Goal: Task Accomplishment & Management: Complete application form

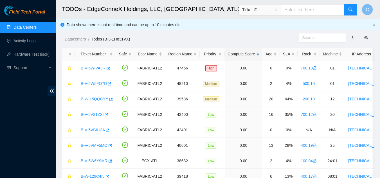
scroll to position [28, 0]
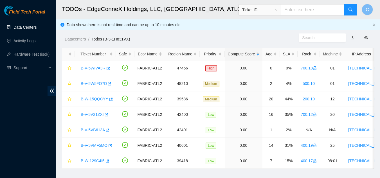
click at [20, 26] on link "Data Centers" at bounding box center [25, 27] width 23 height 5
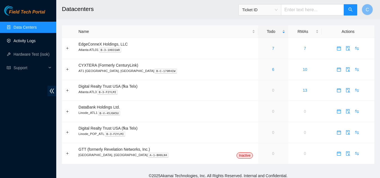
click at [26, 42] on link "Activity Logs" at bounding box center [25, 41] width 22 height 5
click at [22, 39] on link "Activity Logs" at bounding box center [25, 41] width 22 height 5
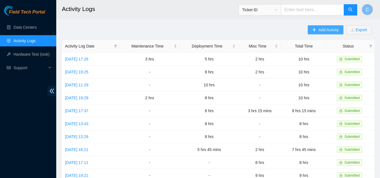
click at [322, 30] on span "Add Activity" at bounding box center [329, 30] width 20 height 6
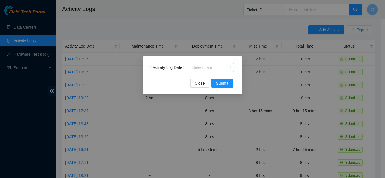
click at [208, 69] on input "Activity Log Date" at bounding box center [208, 67] width 33 height 6
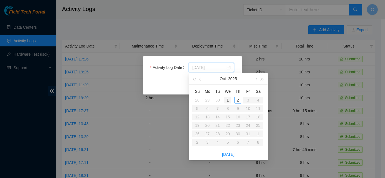
type input "2025-10-01"
click at [228, 101] on div "1" at bounding box center [227, 100] width 7 height 7
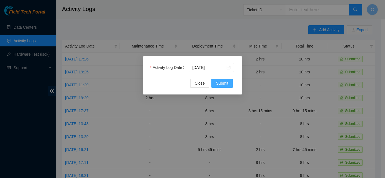
click at [222, 83] on span "Submit" at bounding box center [222, 83] width 12 height 6
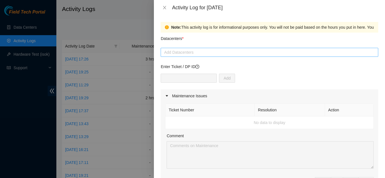
click at [183, 52] on div at bounding box center [269, 52] width 215 height 7
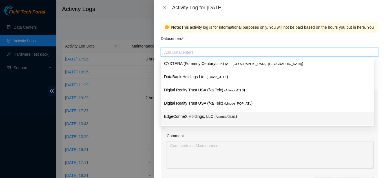
click at [196, 115] on p "EdgeConneX Holdings, LLC ( Atlanta ATL01 )" at bounding box center [267, 116] width 206 height 6
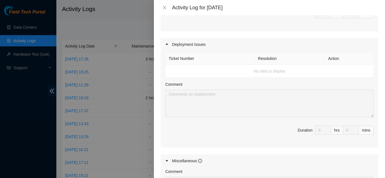
scroll to position [285, 0]
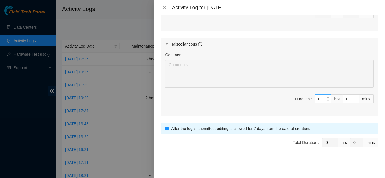
click at [315, 101] on input "0" at bounding box center [323, 99] width 16 height 8
type input "0"
type input "12"
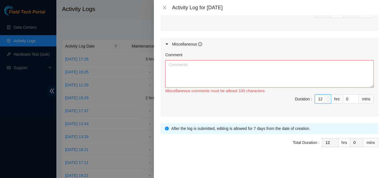
type input "12"
click at [216, 83] on textarea "Comment" at bounding box center [269, 74] width 208 height 28
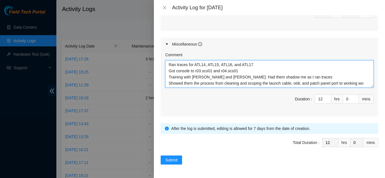
scroll to position [5, 0]
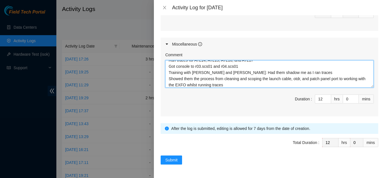
type textarea "Ran traces for ATL14, ATL15, ATL16, and ATL17 Got console to r03.scs01 and r04.…"
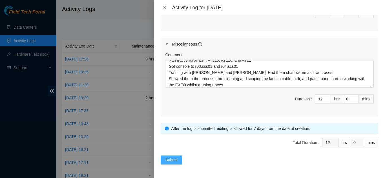
click at [170, 164] on button "Submit" at bounding box center [170, 160] width 21 height 9
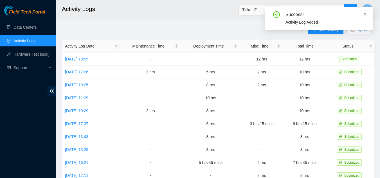
click at [365, 15] on icon "close" at bounding box center [365, 14] width 4 height 4
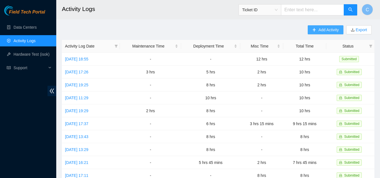
click at [333, 30] on span "Add Activity" at bounding box center [329, 30] width 20 height 6
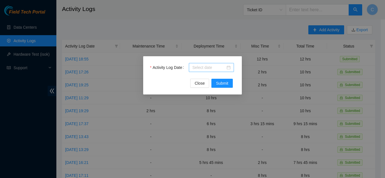
drag, startPoint x: 206, startPoint y: 70, endPoint x: 209, endPoint y: 71, distance: 2.9
click at [207, 70] on input "Activity Log Date" at bounding box center [208, 67] width 33 height 6
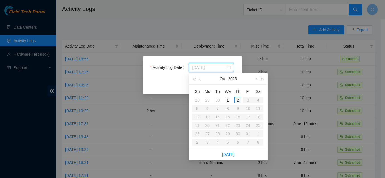
type input "2025-10-02"
click at [238, 99] on div "2" at bounding box center [237, 100] width 7 height 7
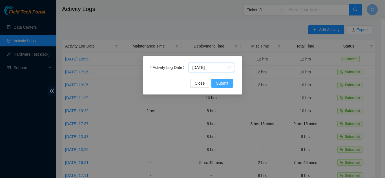
click at [228, 86] on button "Submit" at bounding box center [221, 83] width 21 height 9
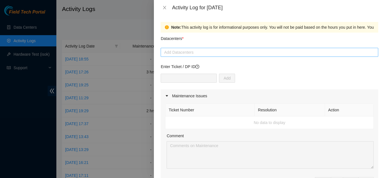
click at [189, 53] on div at bounding box center [269, 52] width 215 height 7
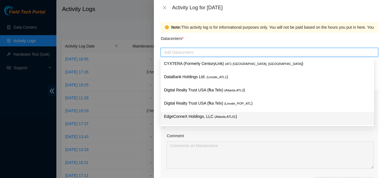
click at [190, 115] on p "EdgeConneX Holdings, LLC ( Atlanta ATL01 )" at bounding box center [267, 116] width 206 height 6
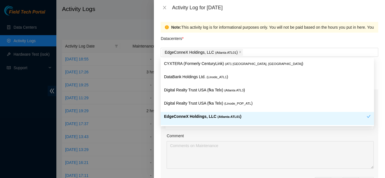
click at [226, 140] on div "Comment" at bounding box center [269, 137] width 207 height 8
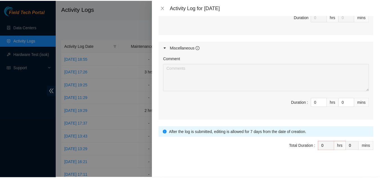
scroll to position [285, 0]
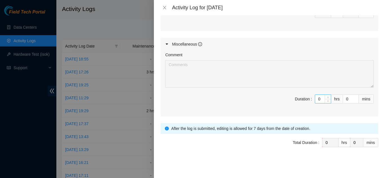
click at [315, 99] on input "0" at bounding box center [323, 99] width 16 height 8
type input "1"
type input "12"
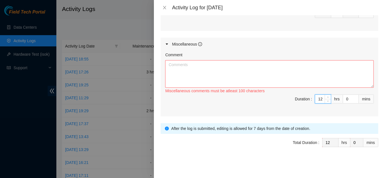
type input "12"
click at [290, 80] on textarea "Comment" at bounding box center [269, 74] width 208 height 28
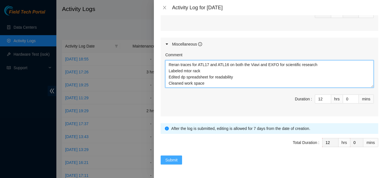
type textarea "Reran traces for ATL17 and ATL16 on both the Viavi and EXFO for scientific rese…"
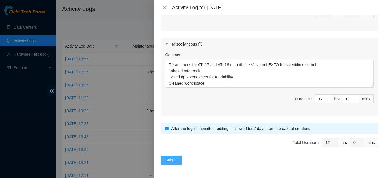
click at [163, 161] on button "Submit" at bounding box center [170, 160] width 21 height 9
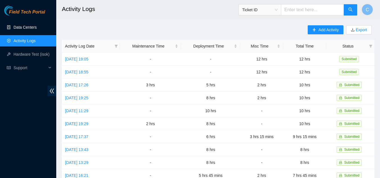
click at [28, 29] on link "Data Centers" at bounding box center [25, 27] width 23 height 5
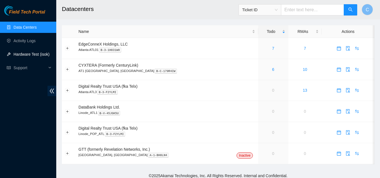
click at [30, 53] on link "Hardware Test (isok)" at bounding box center [32, 54] width 36 height 5
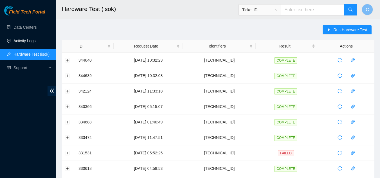
click at [29, 43] on link "Activity Logs" at bounding box center [25, 41] width 22 height 5
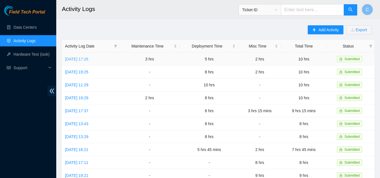
click at [88, 61] on link "Thu, 25 Sep 2025 17:26" at bounding box center [76, 59] width 23 height 5
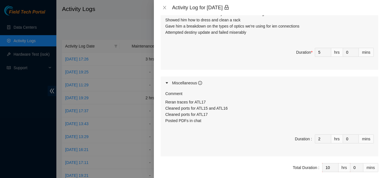
scroll to position [336, 0]
